Goal: Transaction & Acquisition: Purchase product/service

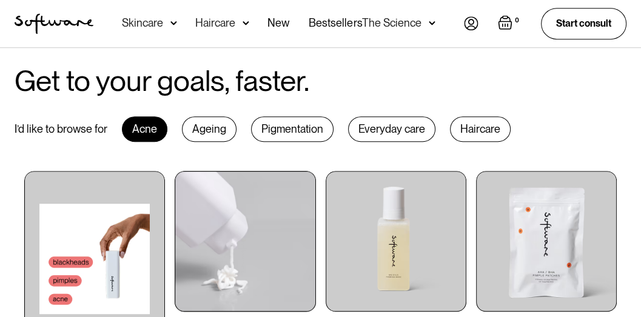
scroll to position [728, 0]
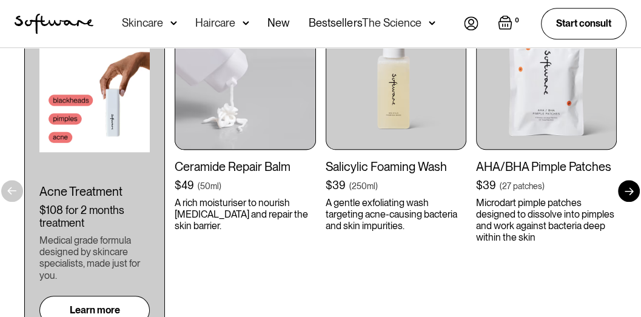
click at [226, 118] on img at bounding box center [245, 79] width 141 height 141
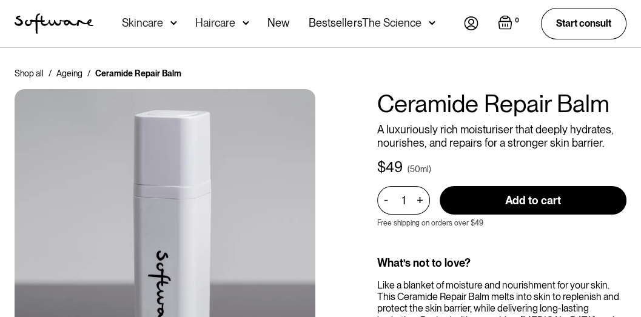
click at [505, 204] on input "Add to cart" at bounding box center [533, 200] width 187 height 29
type input "Adding to cart..."
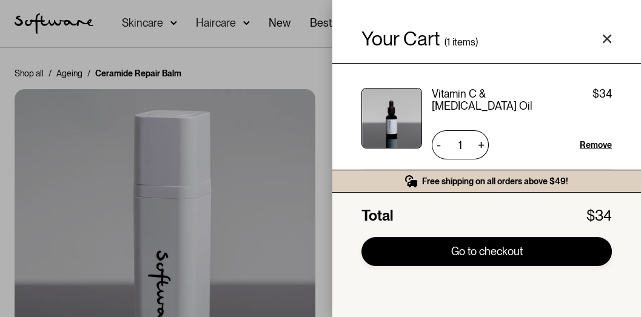
click at [484, 255] on link "Go to checkout" at bounding box center [487, 251] width 251 height 29
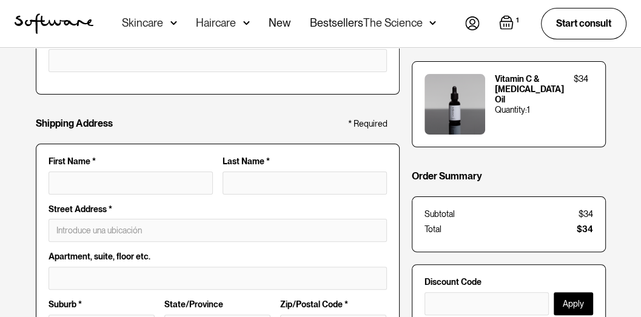
scroll to position [243, 0]
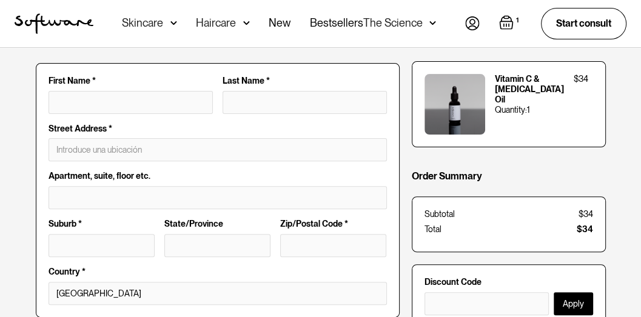
click at [516, 253] on div "Items in Order Vitamin C & [MEDICAL_DATA] Oil Quantity: 1 $34 Order Summary Sub…" at bounding box center [509, 195] width 194 height 366
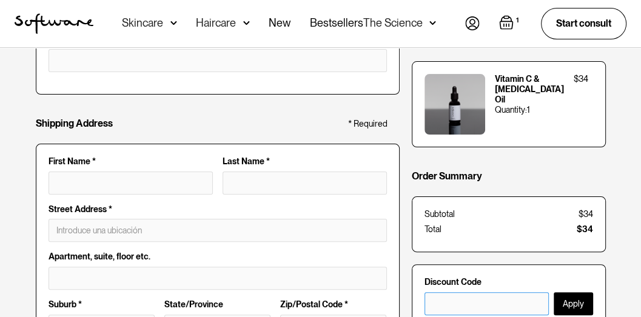
click at [449, 298] on input "text" at bounding box center [487, 303] width 124 height 23
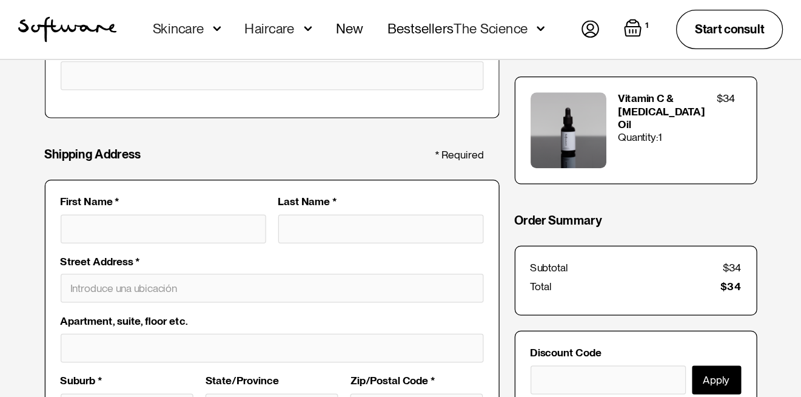
scroll to position [0, 0]
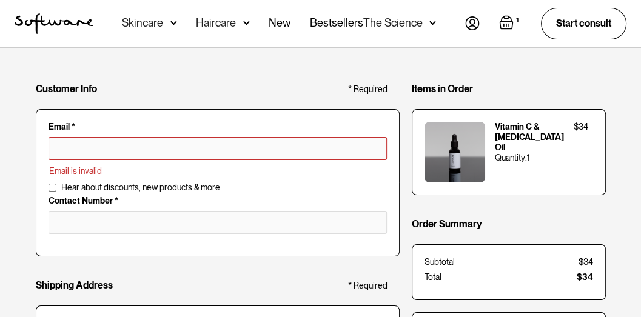
paste input "SNGSSYS"
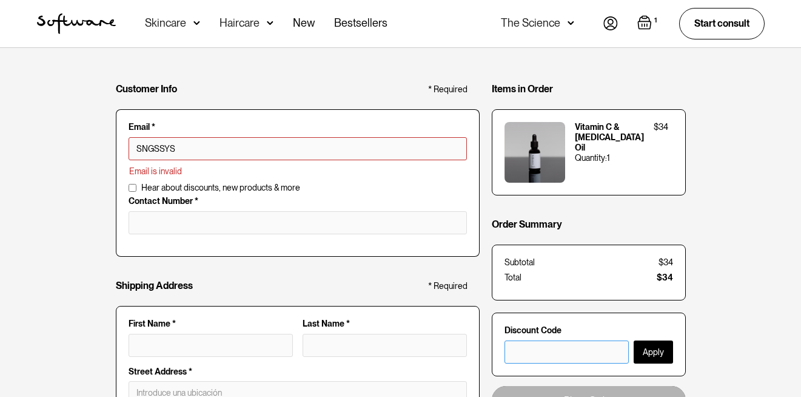
click at [604, 317] on input "text" at bounding box center [567, 351] width 124 height 23
paste input "SNGSSYS"
click at [545, 317] on input "text" at bounding box center [567, 351] width 124 height 23
paste input "SNGSSYS"
type input "SNGSSYSSNGSSYSSNGSSYS"
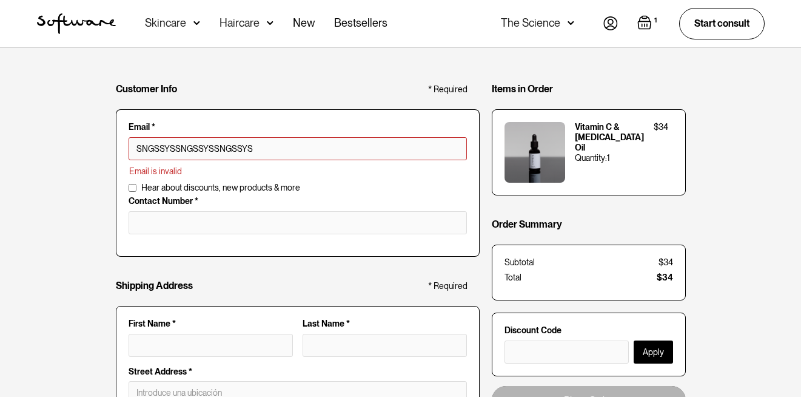
drag, startPoint x: 249, startPoint y: 137, endPoint x: 89, endPoint y: 135, distance: 160.2
click at [524, 317] on input "text" at bounding box center [567, 351] width 124 height 23
drag, startPoint x: 538, startPoint y: 355, endPoint x: 513, endPoint y: 349, distance: 26.2
click at [510, 317] on input "text" at bounding box center [567, 351] width 124 height 23
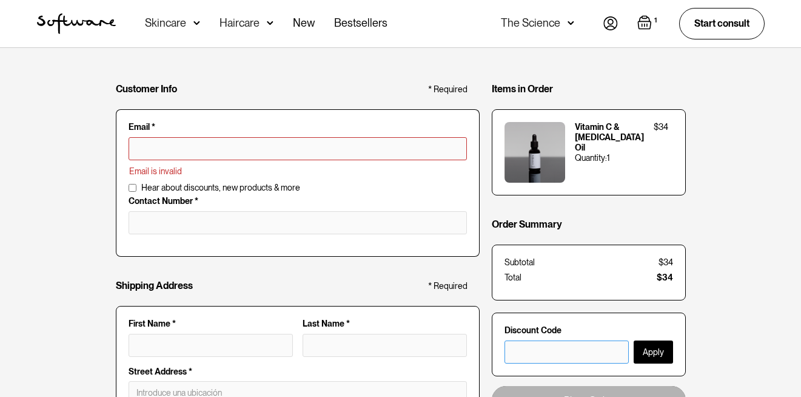
drag, startPoint x: 512, startPoint y: 349, endPoint x: 508, endPoint y: 344, distance: 6.9
click at [507, 317] on input "text" at bounding box center [567, 351] width 124 height 23
paste input "SNGSSYS"
click at [516, 317] on input "text" at bounding box center [567, 351] width 124 height 23
type input "SNGSSYSs,"
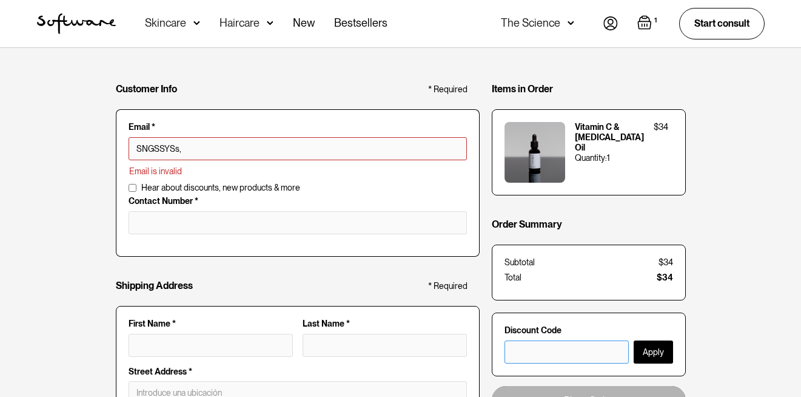
click at [522, 317] on input "text" at bounding box center [567, 351] width 124 height 23
type input ","
drag, startPoint x: 519, startPoint y: 352, endPoint x: 496, endPoint y: 346, distance: 23.7
click at [495, 317] on form "Discount Code , Apply" at bounding box center [589, 344] width 194 height 64
drag, startPoint x: 520, startPoint y: 354, endPoint x: 504, endPoint y: 354, distance: 16.4
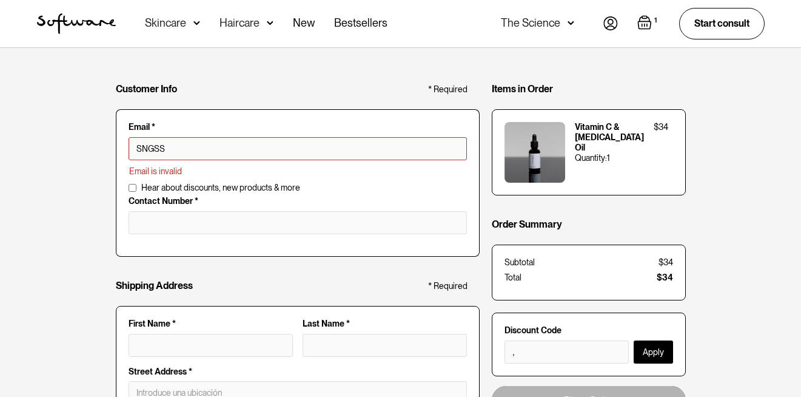
click at [504, 317] on form "Discount Code , Apply" at bounding box center [589, 344] width 194 height 64
click at [527, 317] on input "," at bounding box center [567, 351] width 124 height 23
type input "SN"
click at [524, 317] on input "," at bounding box center [567, 351] width 124 height 23
type input "SNss"
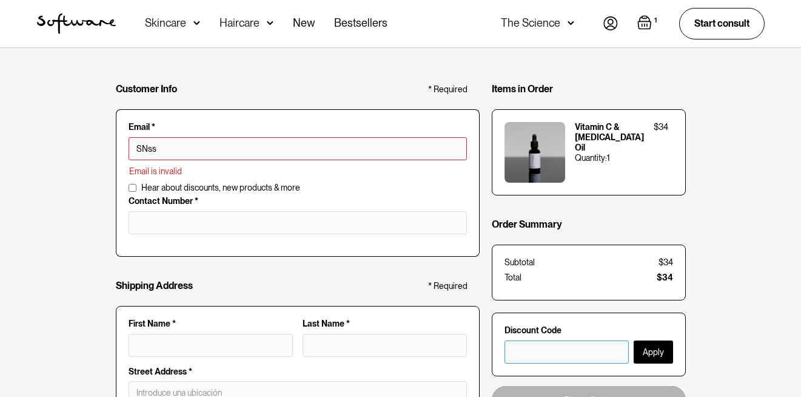
click at [530, 317] on input "text" at bounding box center [567, 351] width 124 height 23
type input "s"
click at [525, 317] on input "s" at bounding box center [567, 351] width 124 height 23
click at [522, 317] on input "s" at bounding box center [567, 351] width 124 height 23
click at [520, 317] on input "s" at bounding box center [567, 351] width 124 height 23
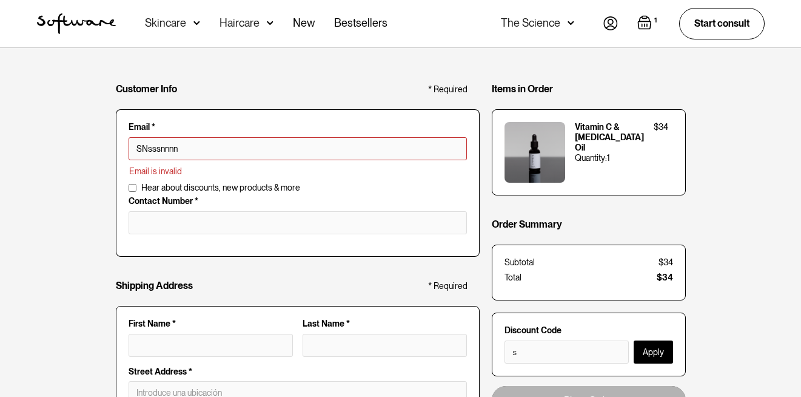
type input "SNsssnnnn"
click at [520, 317] on input "s" at bounding box center [567, 351] width 124 height 23
type input "sm"
click at [525, 317] on input "sm" at bounding box center [567, 351] width 124 height 23
type input "SNsssn"
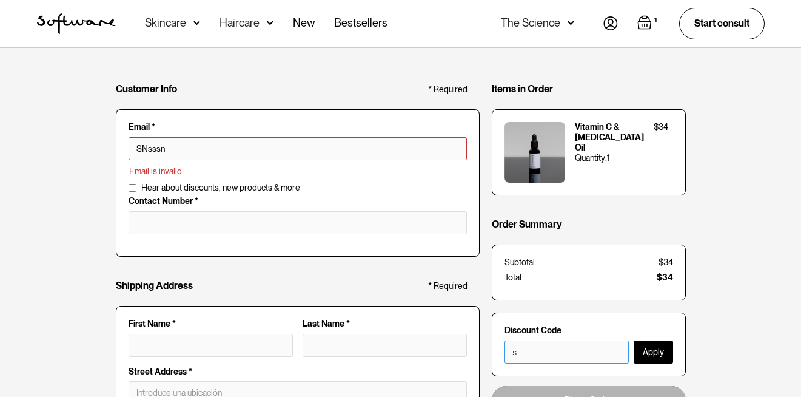
click at [528, 317] on input "s" at bounding box center [567, 351] width 124 height 23
type input "s"
type input "SNsssnn"
click at [518, 317] on input "s" at bounding box center [567, 351] width 124 height 23
type input "sn"
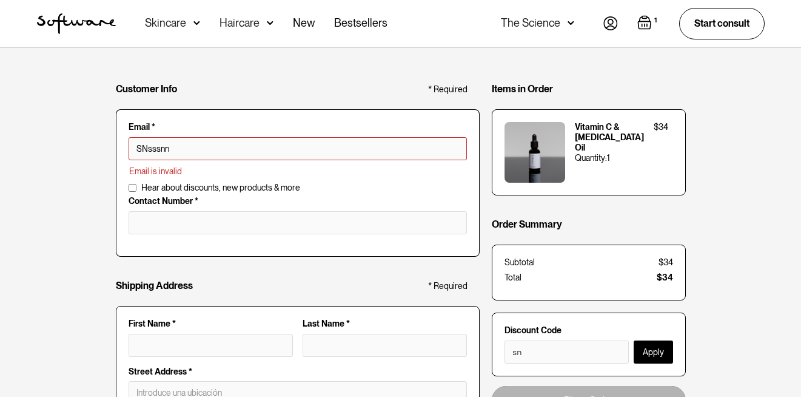
drag, startPoint x: 184, startPoint y: 150, endPoint x: 104, endPoint y: 138, distance: 81.6
paste input "GSSYS"
click at [522, 317] on input "sn" at bounding box center [567, 351] width 124 height 23
click at [524, 317] on input "sn" at bounding box center [567, 351] width 124 height 23
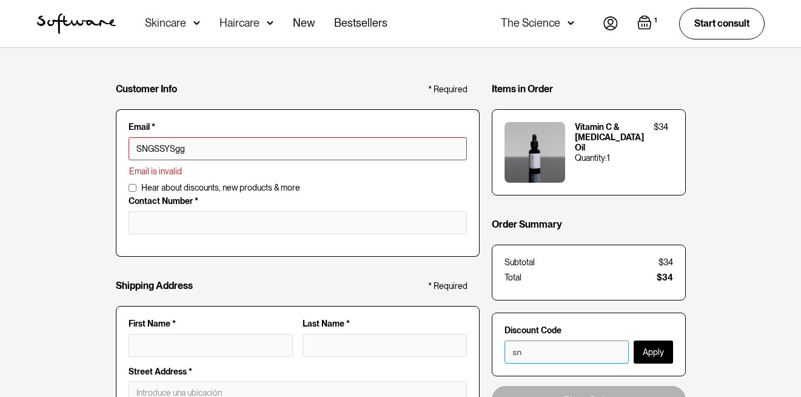
click at [521, 317] on input "sn" at bounding box center [567, 351] width 124 height 23
type input "SNGSSYSggg"
click at [530, 317] on input "sn" at bounding box center [567, 351] width 124 height 23
click at [529, 317] on input "sng" at bounding box center [567, 351] width 124 height 23
click at [529, 317] on input "sngs" at bounding box center [567, 351] width 124 height 23
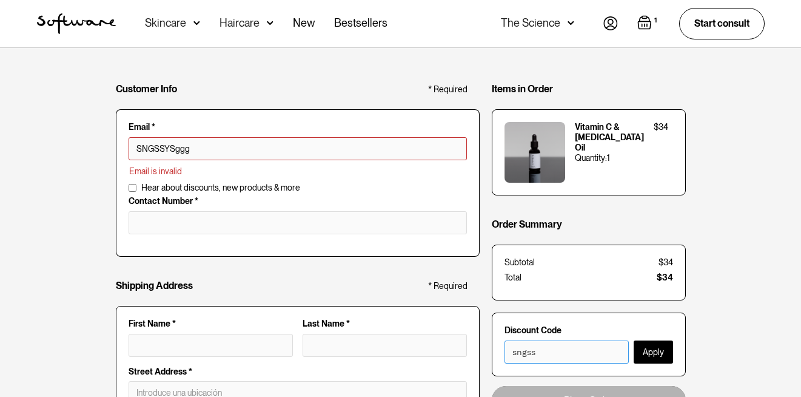
click at [533, 317] on input "sngss" at bounding box center [567, 351] width 124 height 23
click at [536, 317] on input "sngss" at bounding box center [567, 351] width 124 height 23
click at [541, 317] on input "sngssy" at bounding box center [567, 351] width 124 height 23
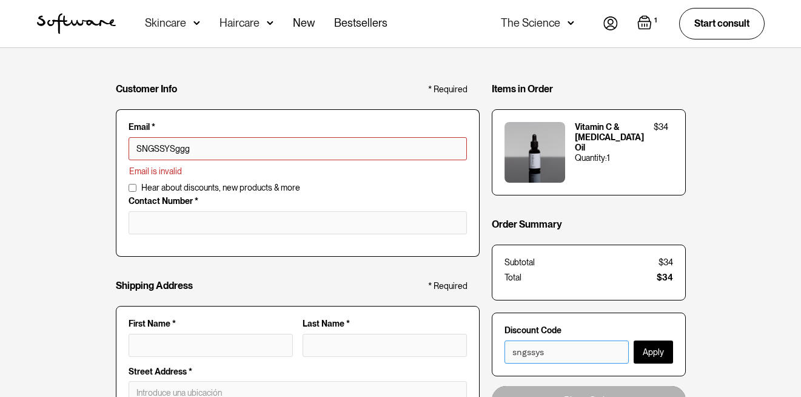
type input "sngssys"
click at [641, 317] on button "Apply" at bounding box center [653, 351] width 39 height 23
click at [559, 317] on input "sngssys" at bounding box center [567, 351] width 124 height 23
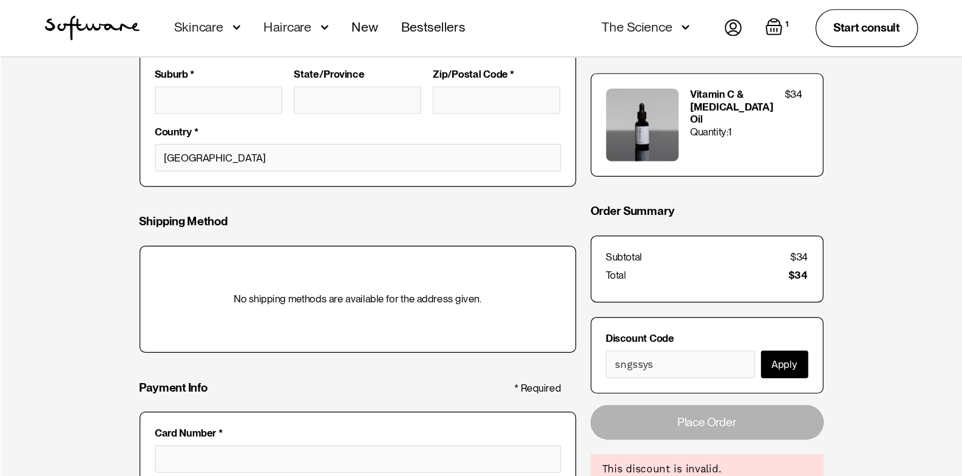
scroll to position [405, 0]
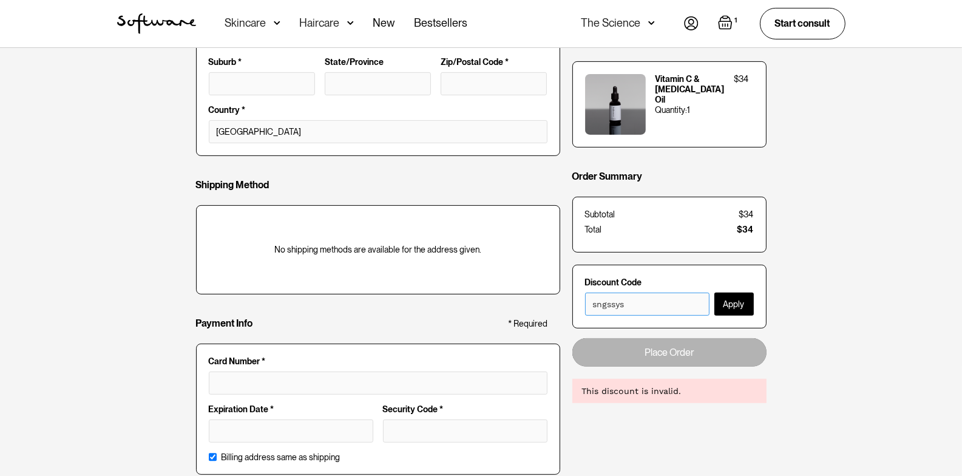
drag, startPoint x: 646, startPoint y: 309, endPoint x: 565, endPoint y: 306, distance: 81.3
click at [565, 306] on div "Customer Info * Required Email * SNGSSYSggg Email is invalid Additional Informa…" at bounding box center [481, 70] width 570 height 831
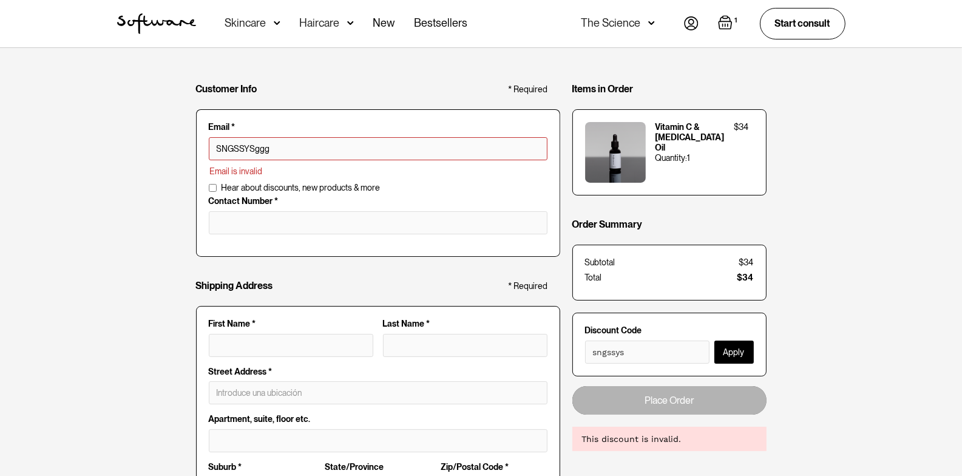
click at [641, 317] on div "Customer Info * Required Email * SNGSSYSggg Email is invalid Additional Informa…" at bounding box center [481, 475] width 962 height 855
drag, startPoint x: 285, startPoint y: 152, endPoint x: 181, endPoint y: 144, distance: 104.1
click at [181, 144] on div "Customer Info * Required Email * SNGSSYSggg Email is invalid Additional Informa…" at bounding box center [481, 475] width 962 height 855
paste input "text"
drag, startPoint x: 645, startPoint y: 349, endPoint x: 589, endPoint y: 351, distance: 55.8
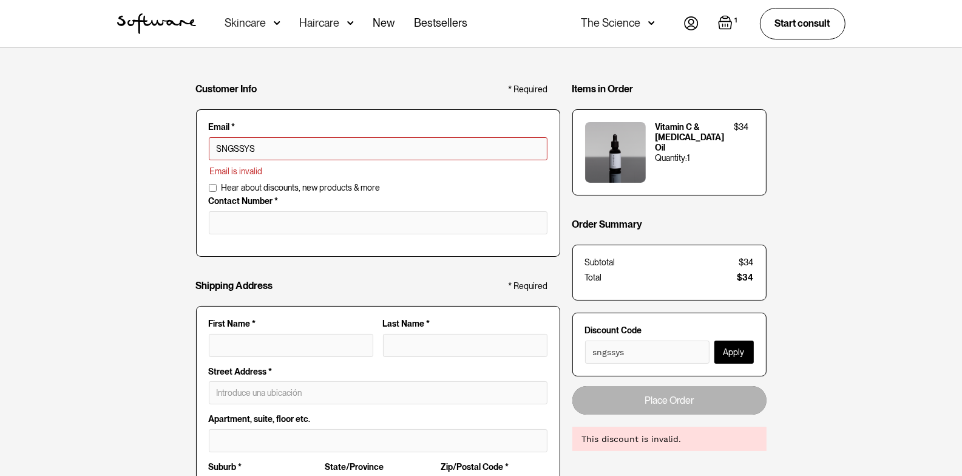
click at [581, 317] on form "Discount Code sngssys Apply" at bounding box center [669, 344] width 194 height 64
click at [635, 317] on input "sngssys" at bounding box center [647, 351] width 124 height 23
type input "SNGSS"
click at [627, 317] on input "sngssys" at bounding box center [647, 351] width 124 height 23
type input "sngss"
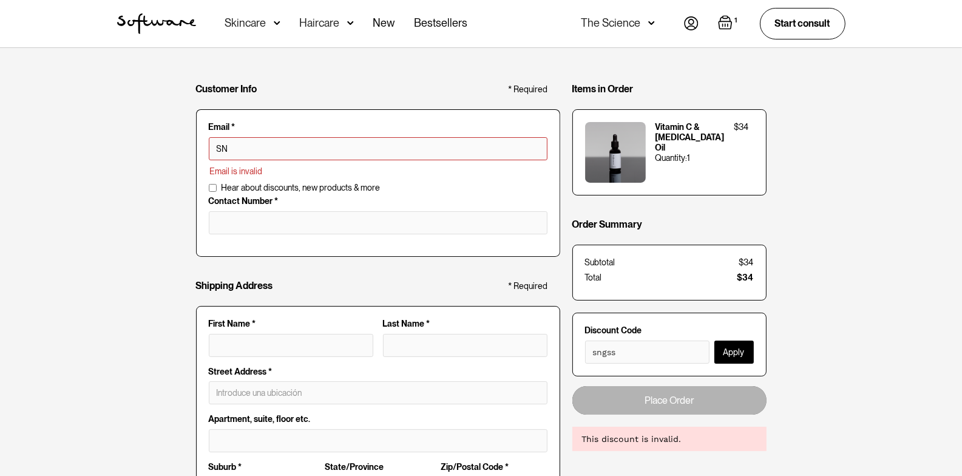
type input "S"
click at [616, 317] on input "sngss" at bounding box center [647, 351] width 124 height 23
type input "¡¡¡¡¡¡¡¡¡¡¡¡¡¡"
click at [615, 317] on input "sngss¡¡¡¡" at bounding box center [647, 351] width 124 height 23
type input "sngss¡¡¡¡¡"
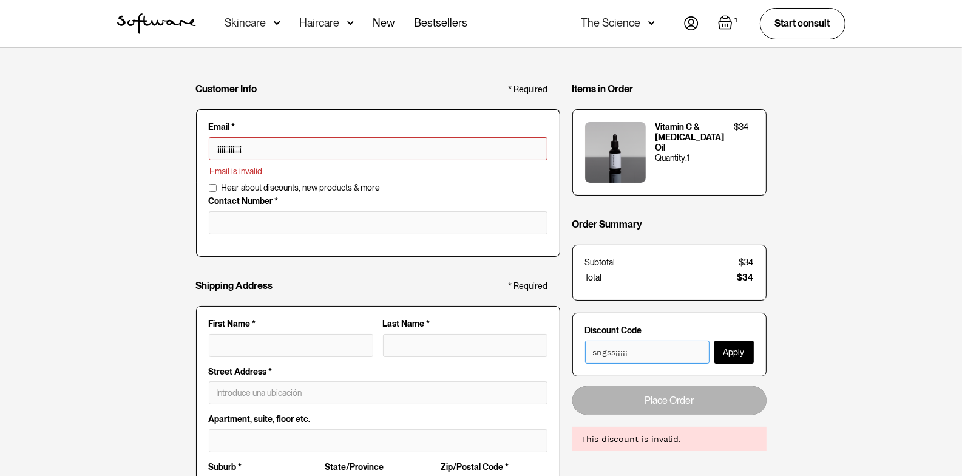
click at [638, 317] on input "sngss¡¡¡¡¡" at bounding box center [647, 351] width 124 height 23
type input "¡¡¡¡¡¡"
click at [629, 317] on input "sngss¡¡¡¡¡" at bounding box center [647, 351] width 124 height 23
type input "s"
type input "¡"
